Goal: Communication & Community: Answer question/provide support

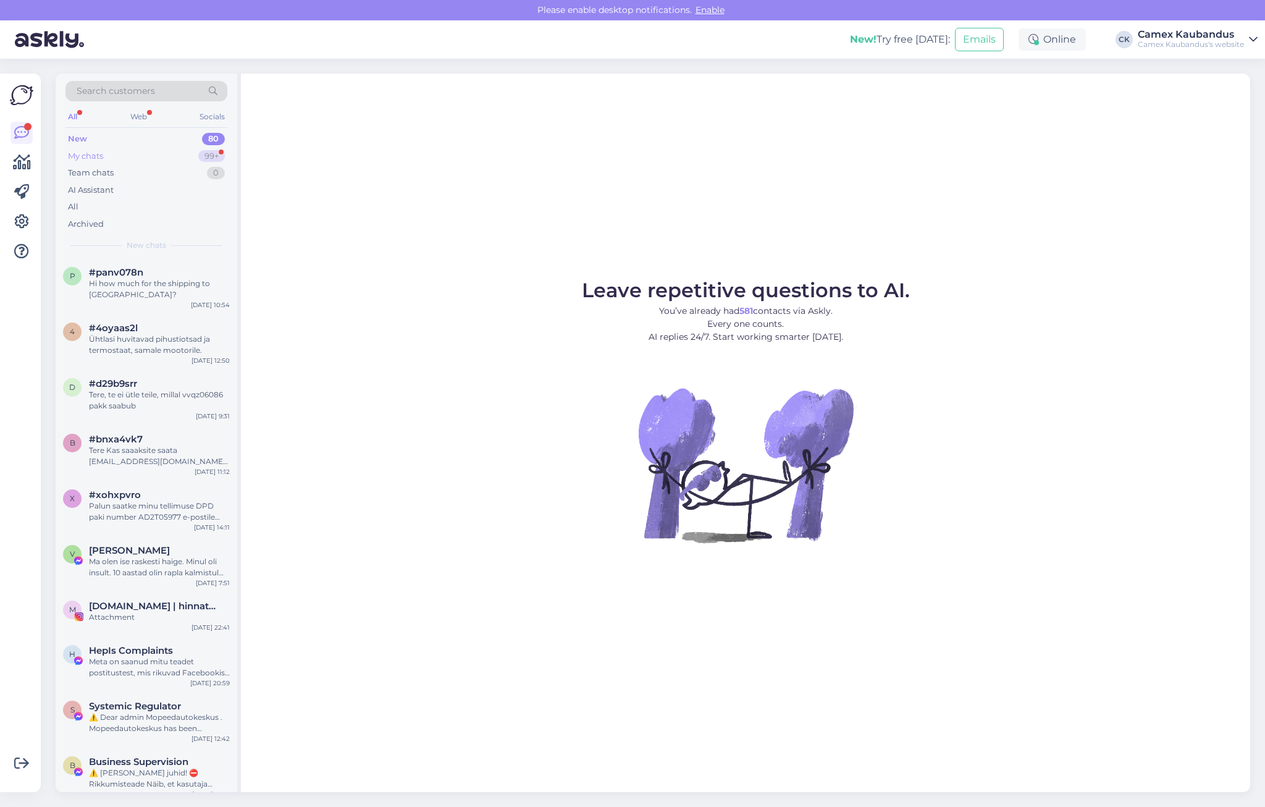
click at [107, 157] on div "My chats 99+" at bounding box center [146, 156] width 162 height 17
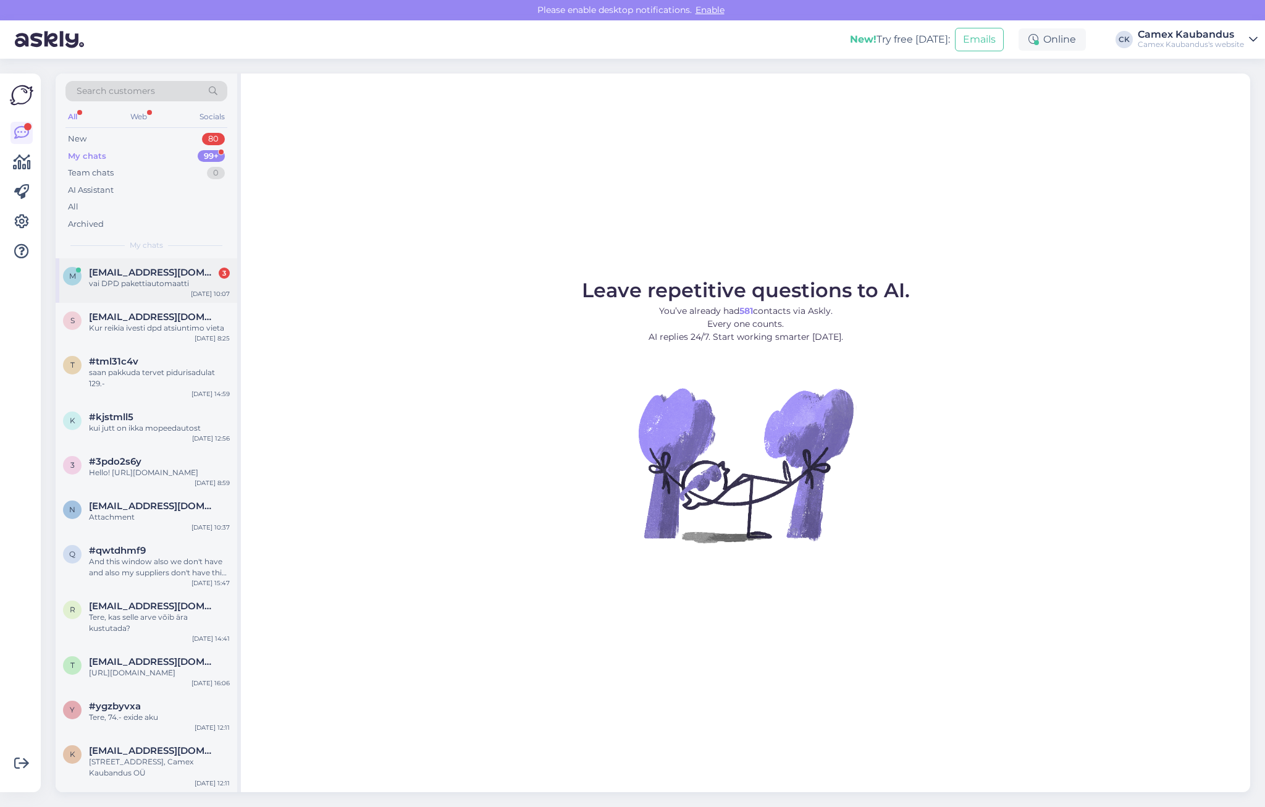
click at [168, 287] on div "vai DPD pakettiautomaatti" at bounding box center [159, 283] width 141 height 11
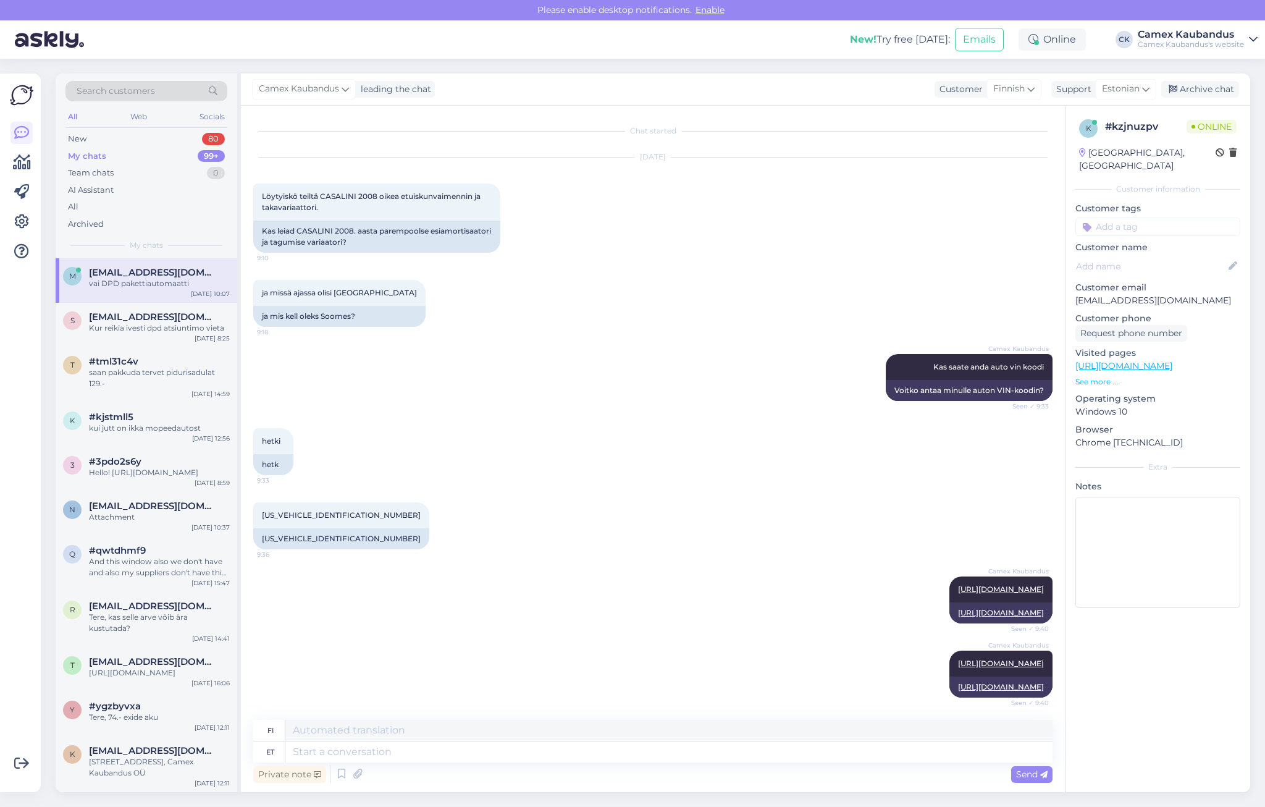
scroll to position [569, 0]
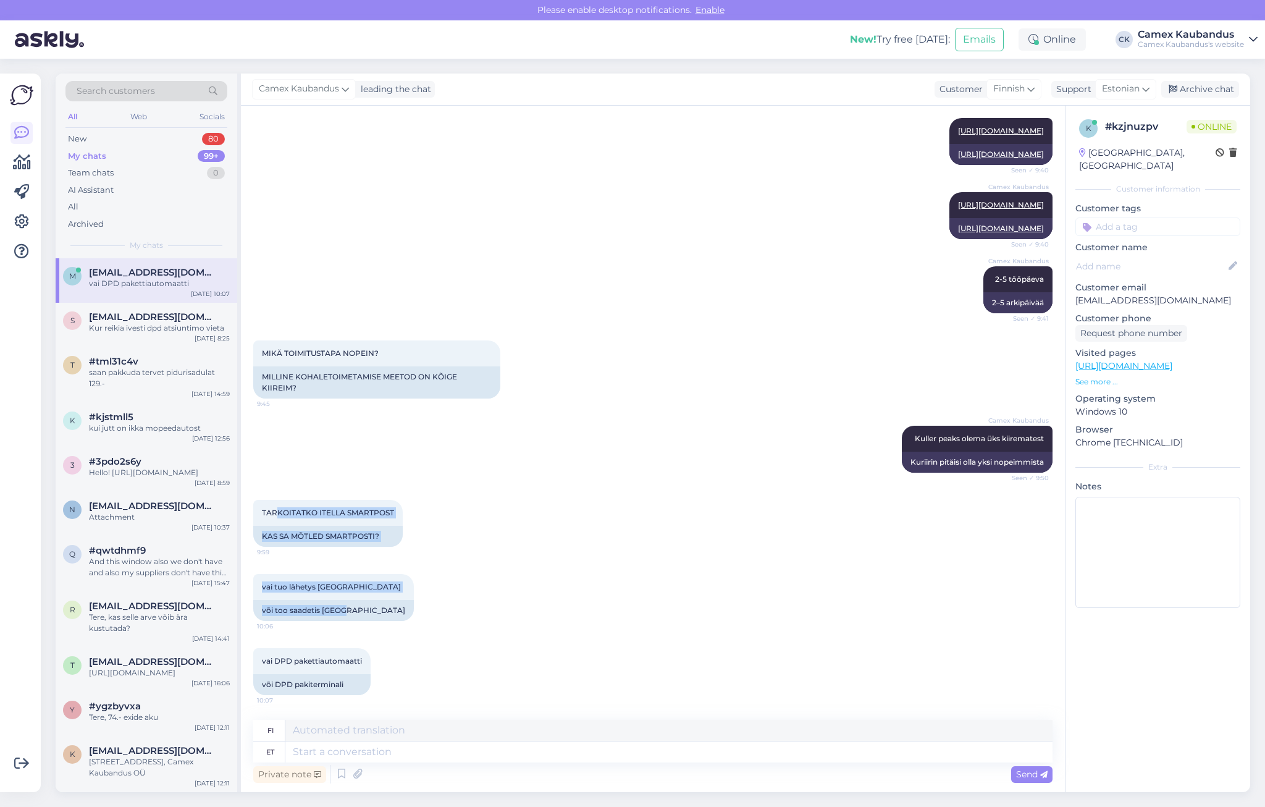
drag, startPoint x: 301, startPoint y: 501, endPoint x: 592, endPoint y: 624, distance: 315.5
click at [591, 624] on div "Chat started Aug 26 2025 Löytyiskö teiltä CASALINI 2008 oikea etuiskunvaimennin…" at bounding box center [658, 413] width 810 height 590
click at [592, 624] on div "vai tuo lähetys suomeen 10:06 või too saadetis Soome" at bounding box center [652, 597] width 799 height 74
drag, startPoint x: 459, startPoint y: 642, endPoint x: 280, endPoint y: 581, distance: 189.4
click at [280, 581] on div "Chat started Aug 26 2025 Löytyiskö teiltä CASALINI 2008 oikea etuiskunvaimennin…" at bounding box center [658, 413] width 810 height 590
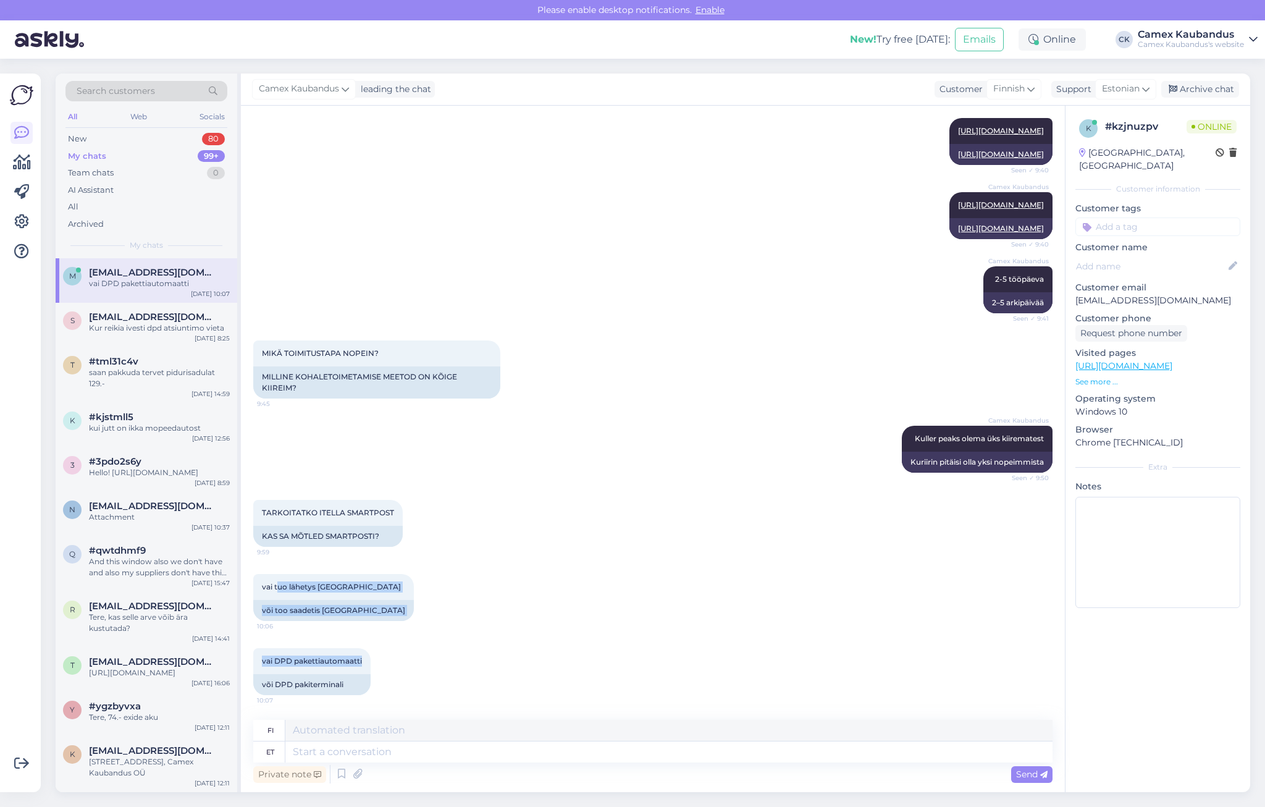
click at [612, 600] on div "vai tuo lähetys suomeen 10:06 või too saadetis Soome" at bounding box center [652, 597] width 799 height 74
drag, startPoint x: 363, startPoint y: 689, endPoint x: 266, endPoint y: 688, distance: 97.0
click at [266, 688] on div "vai DPD pakettiautomaatti 10:07 või DPD pakiterminali" at bounding box center [311, 671] width 117 height 47
click at [266, 688] on div "või DPD pakiterminali" at bounding box center [311, 684] width 117 height 21
drag, startPoint x: 266, startPoint y: 688, endPoint x: 418, endPoint y: 677, distance: 152.9
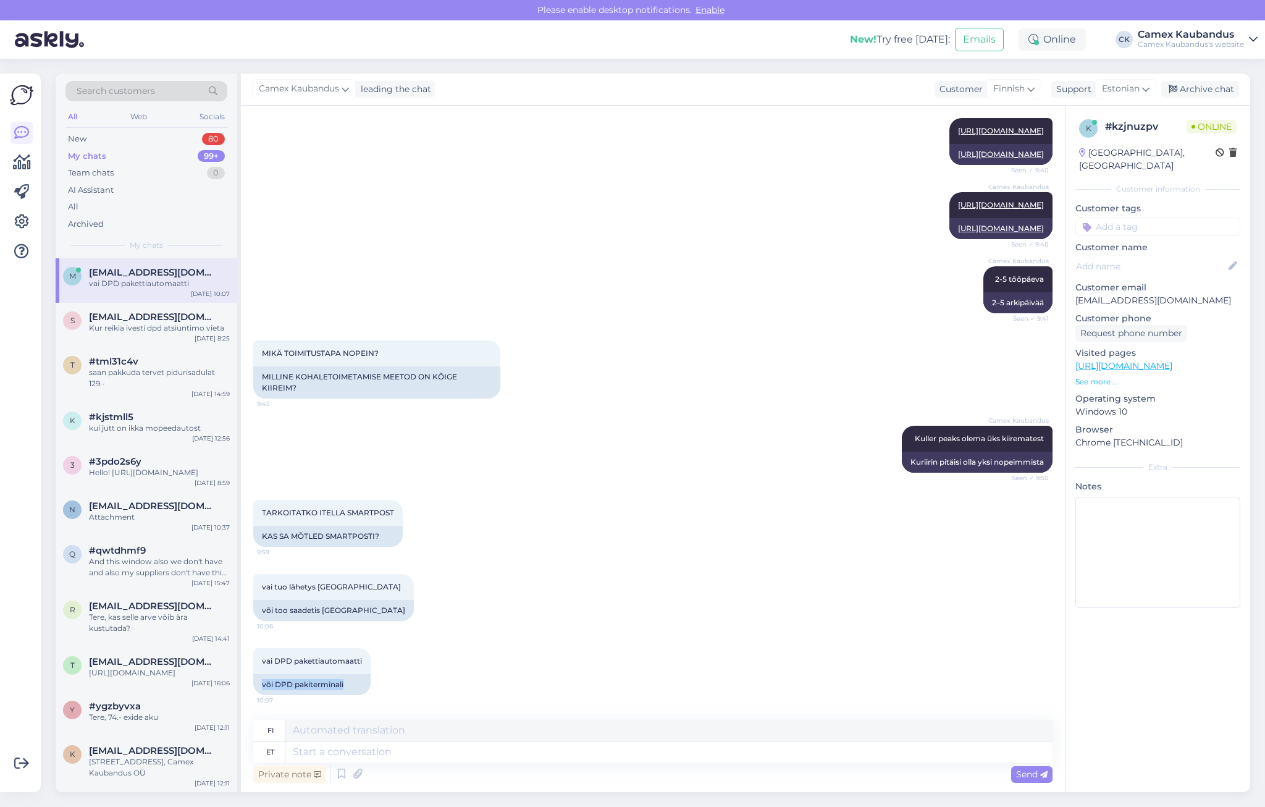
click at [414, 677] on div "vai DPD pakettiautomaatti 10:07 või DPD pakiterminali" at bounding box center [652, 671] width 799 height 74
drag, startPoint x: 418, startPoint y: 677, endPoint x: 466, endPoint y: 671, distance: 48.0
click at [466, 671] on div "vai DPD pakettiautomaatti 10:07 või DPD pakiterminali" at bounding box center [652, 671] width 799 height 74
click at [388, 750] on textarea at bounding box center [668, 751] width 767 height 21
drag, startPoint x: 355, startPoint y: 587, endPoint x: 291, endPoint y: 582, distance: 64.4
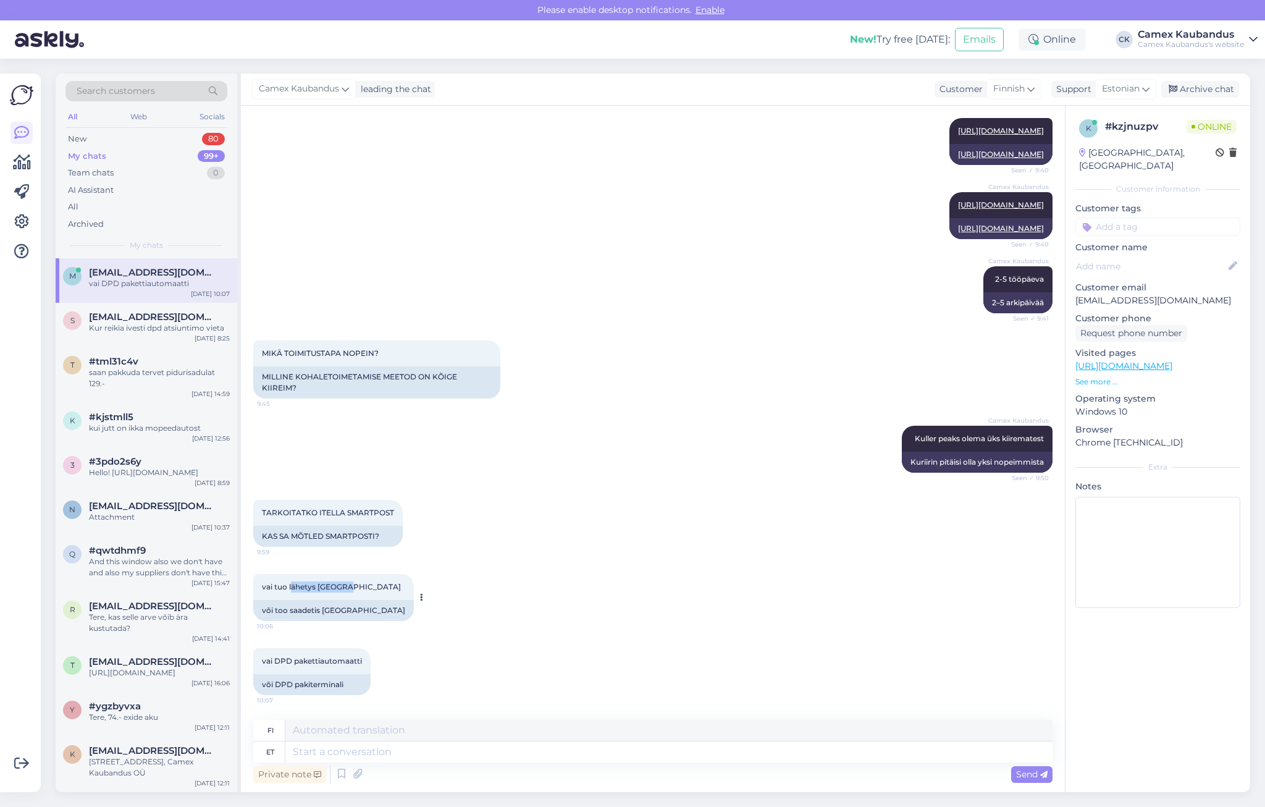
click at [291, 582] on div "vai tuo lähetys suomeen 10:06" at bounding box center [333, 587] width 161 height 26
copy span "ähetys suomeen"
click at [417, 593] on button at bounding box center [420, 597] width 7 height 11
click at [356, 587] on div "vai tuo lähetys suomeen 10:06" at bounding box center [333, 587] width 161 height 26
drag, startPoint x: 353, startPoint y: 593, endPoint x: 290, endPoint y: 583, distance: 64.4
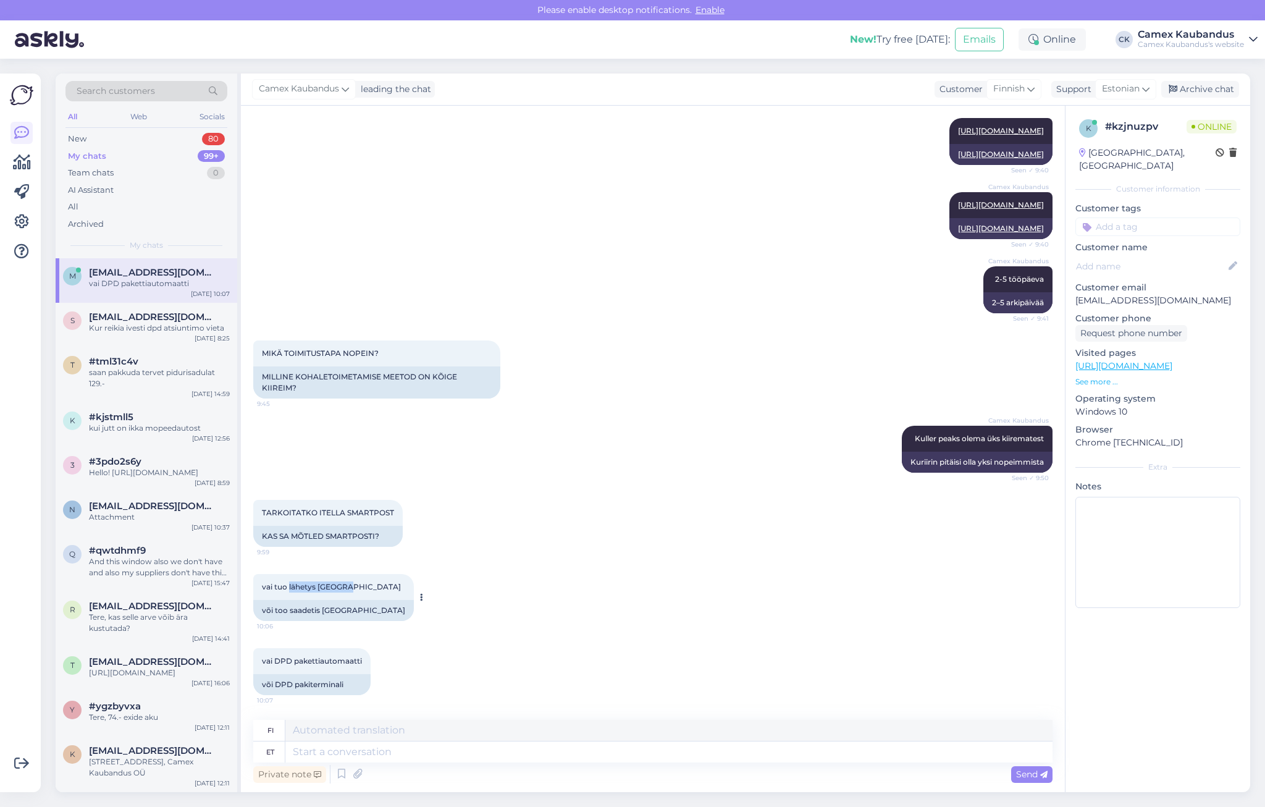
click at [290, 583] on div "vai tuo lähetys suomeen 10:06" at bounding box center [333, 587] width 161 height 26
copy span "lähetys [GEOGRAPHIC_DATA]"
click at [347, 745] on textarea at bounding box center [668, 751] width 767 height 21
paste textarea "lähetys [GEOGRAPHIC_DATA]"
type textarea "lähetys [GEOGRAPHIC_DATA]"
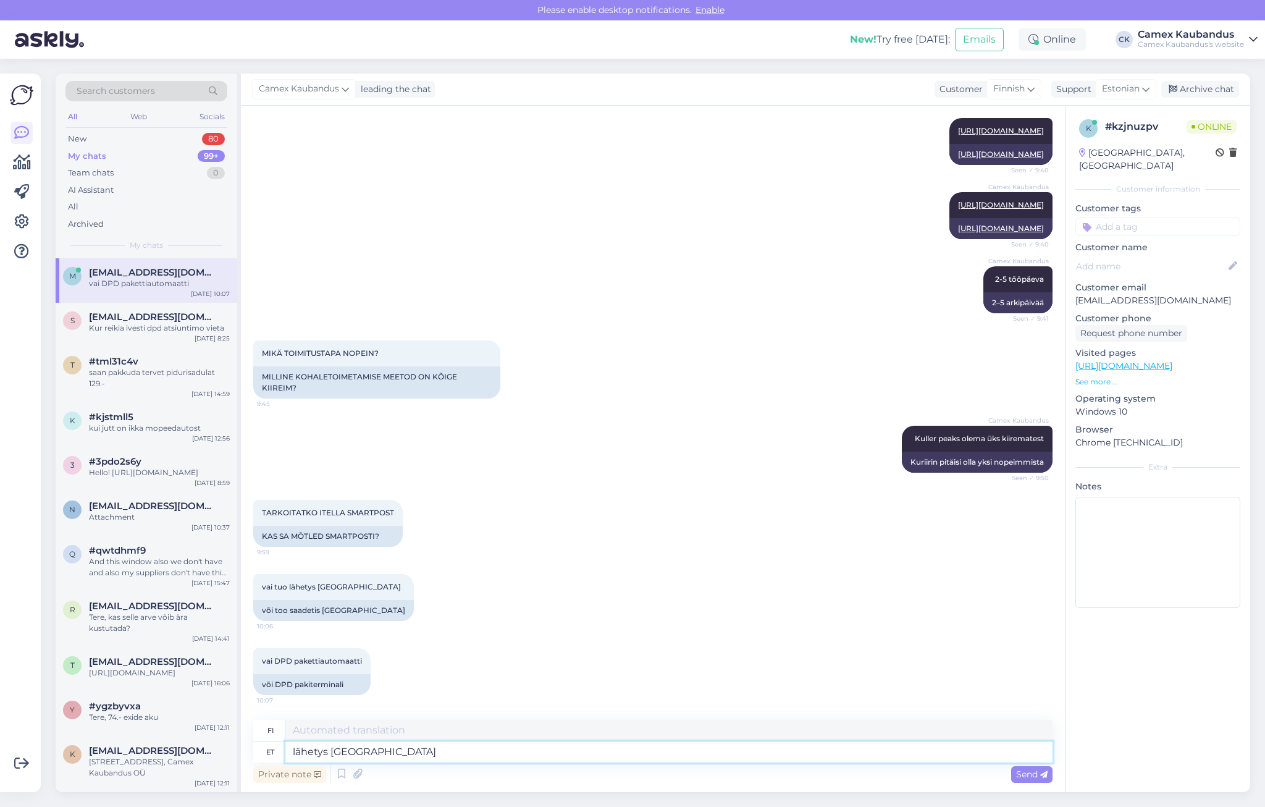
type textarea "Suomenkielinen käännös"
drag, startPoint x: 392, startPoint y: 752, endPoint x: -4, endPoint y: 750, distance: 395.3
click at [0, 750] on html "Please enable desktop notifications. Enable New! Try free today: Emails Online …" at bounding box center [632, 403] width 1265 height 807
type textarea "lähetys [GEOGRAPHIC_DATA]"
click at [1137, 88] on span "Estonian" at bounding box center [1121, 89] width 38 height 14
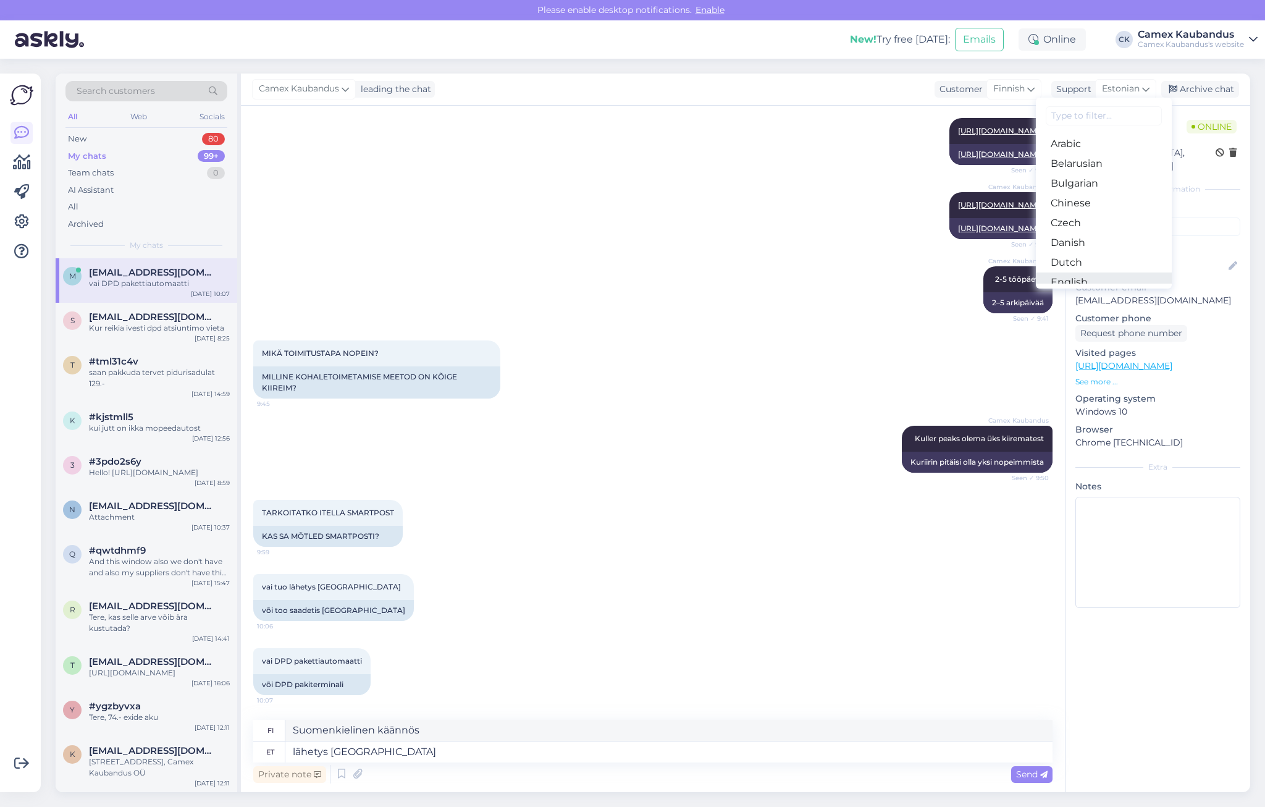
click at [1083, 281] on link "English" at bounding box center [1104, 282] width 136 height 20
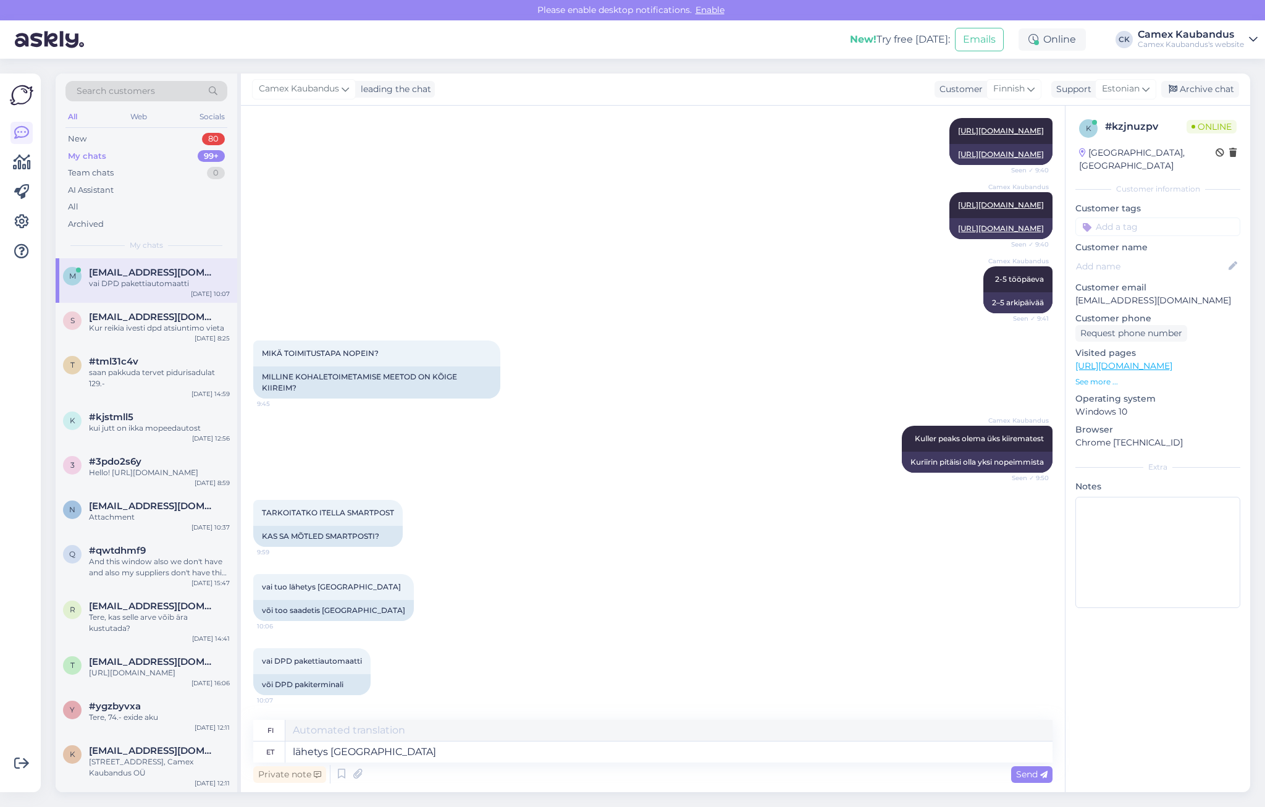
scroll to position [558, 0]
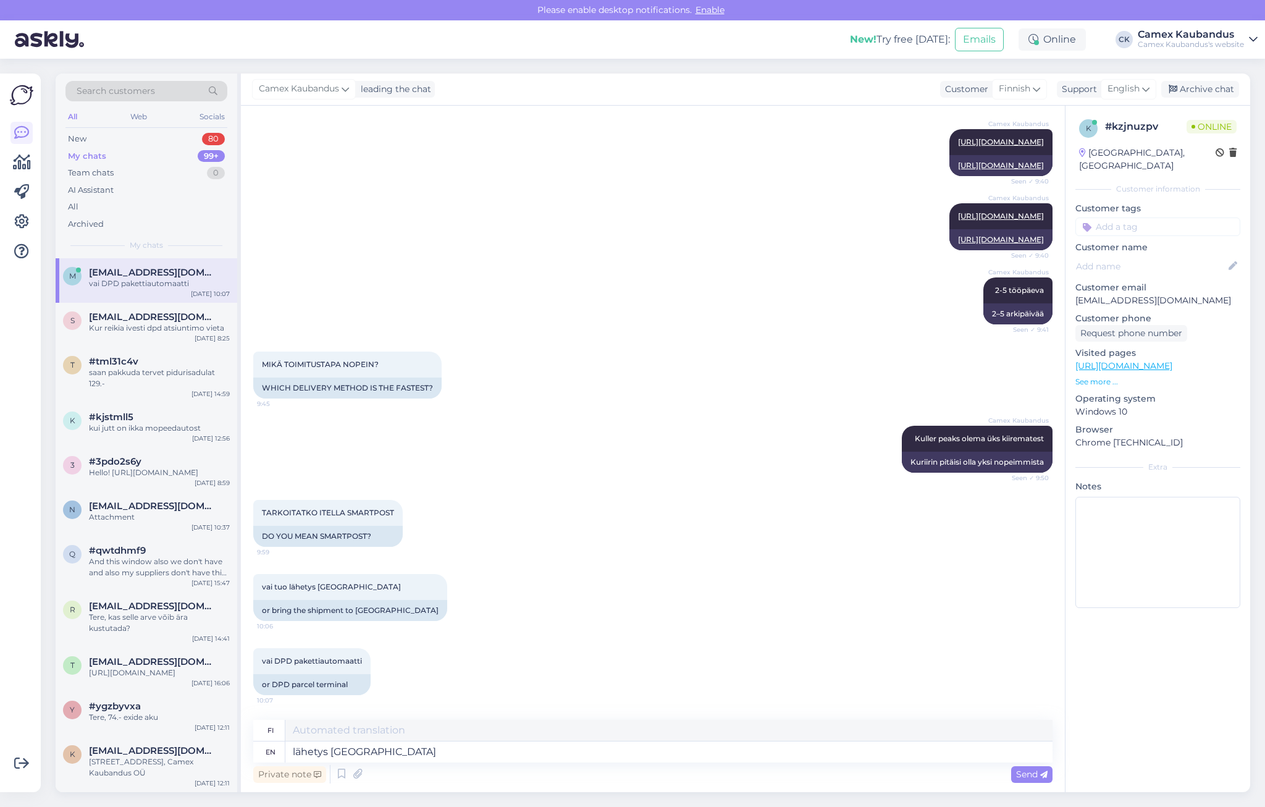
type textarea "lähetys [GEOGRAPHIC_DATA]"
click at [1041, 773] on icon at bounding box center [1043, 774] width 7 height 7
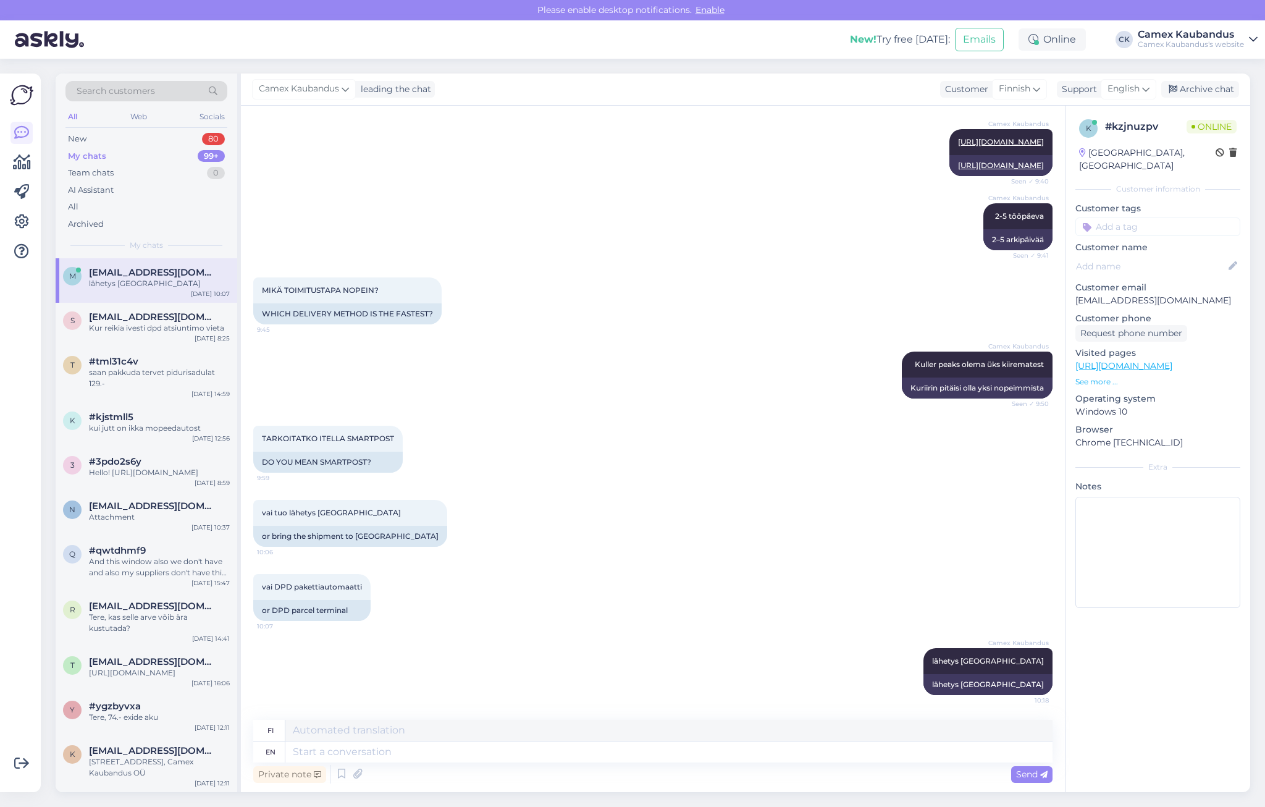
click at [397, 190] on div "Camex Kaubandus 2-5 tööpäeva Seen ✓ 9:41 2–5 arkipäivää" at bounding box center [652, 227] width 799 height 74
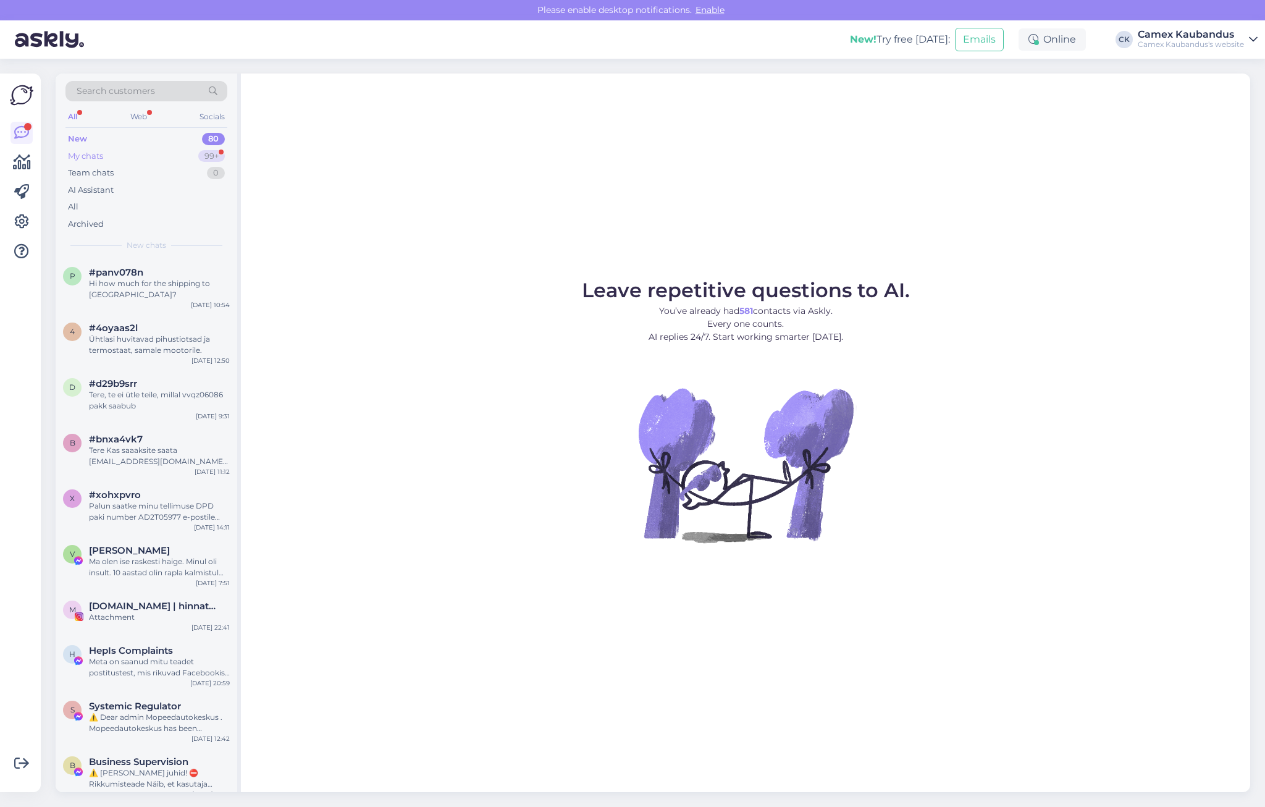
click at [109, 148] on div "My chats 99+" at bounding box center [146, 156] width 162 height 17
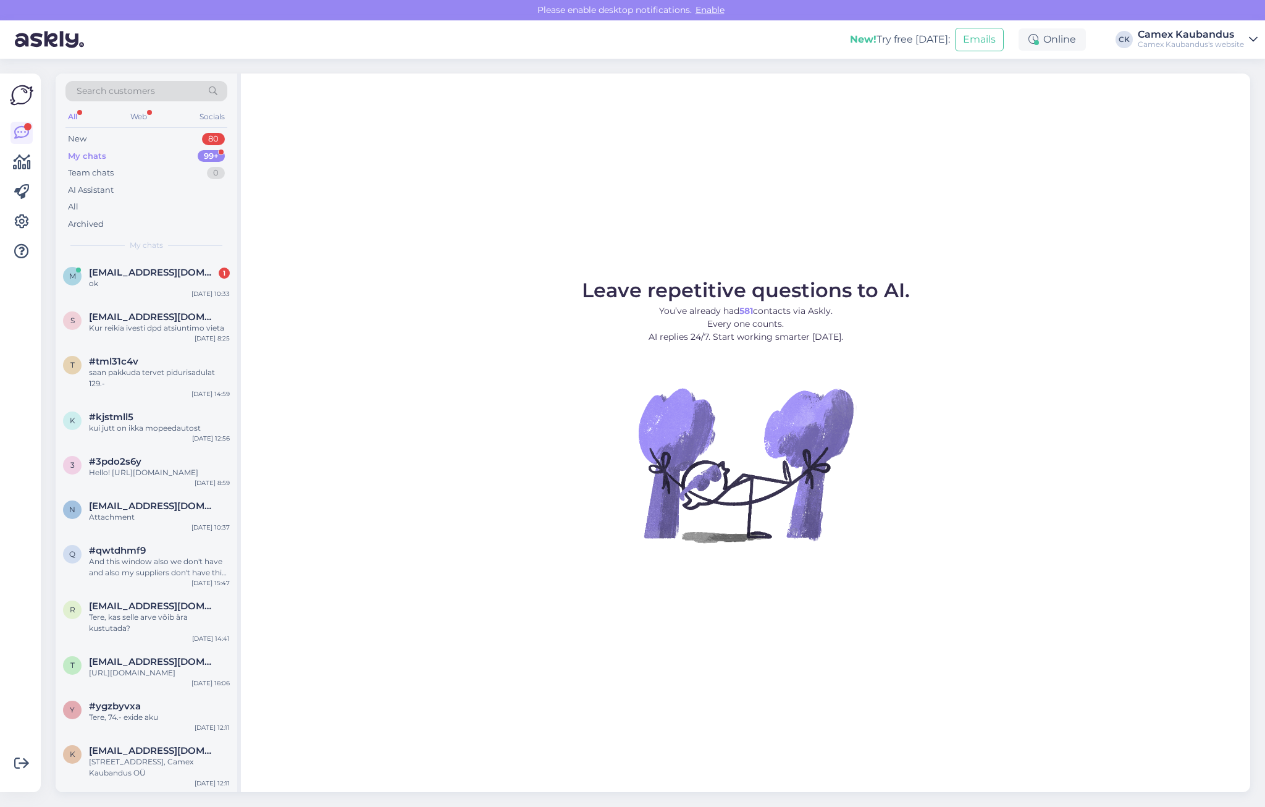
click at [396, 127] on div "Leave repetitive questions to AI. You’ve already had 581 contacts via Askly. Ev…" at bounding box center [745, 432] width 1009 height 718
click at [151, 280] on div "ok" at bounding box center [159, 283] width 141 height 11
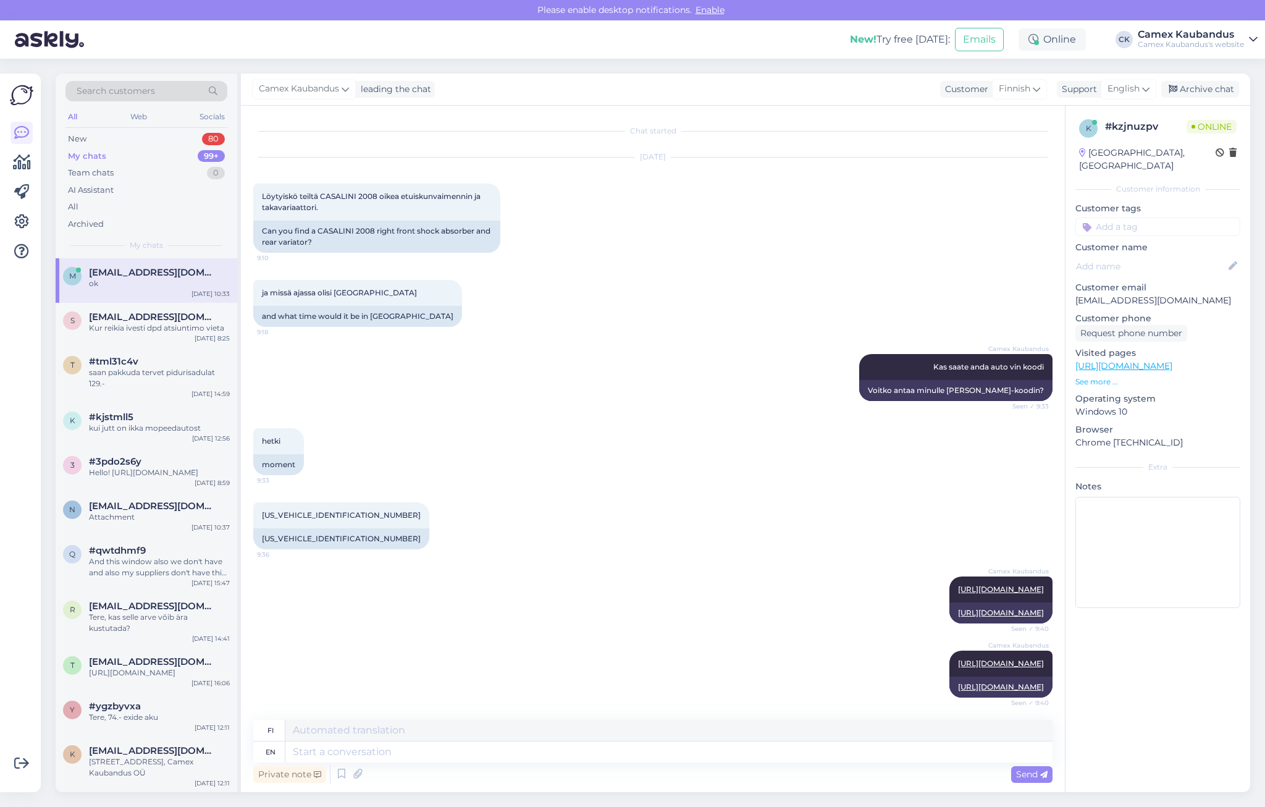
scroll to position [707, 0]
